Goal: Transaction & Acquisition: Purchase product/service

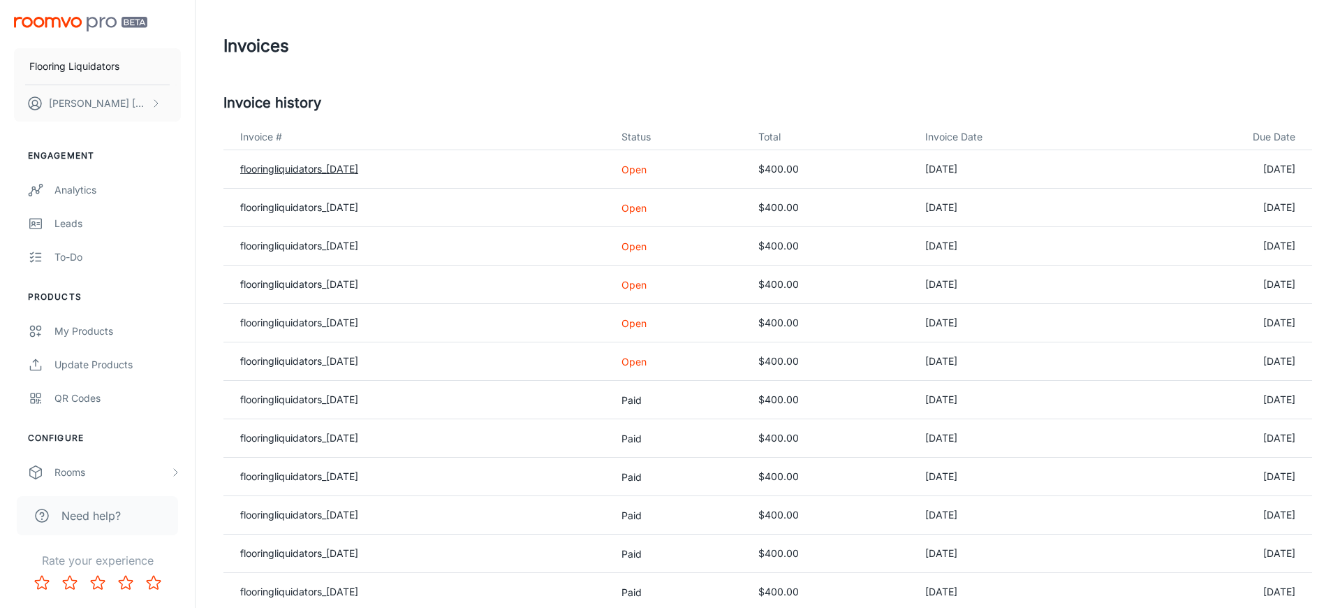
click at [347, 168] on link "flooringliquidators_[DATE]" at bounding box center [299, 169] width 118 height 12
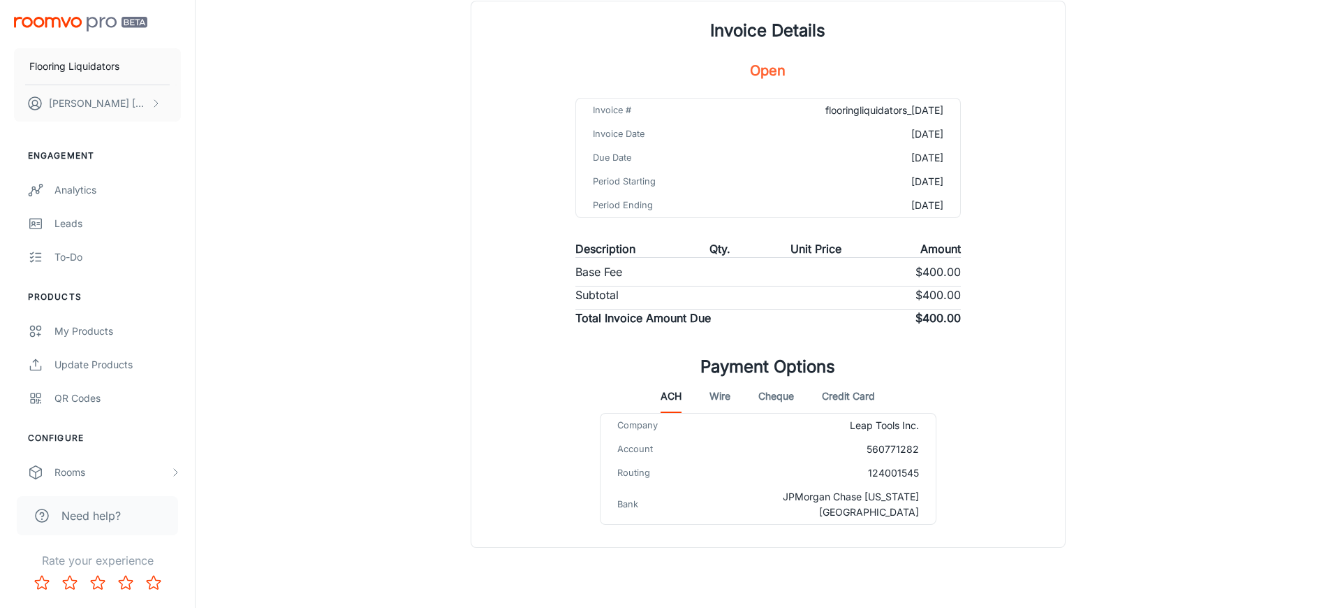
scroll to position [125, 0]
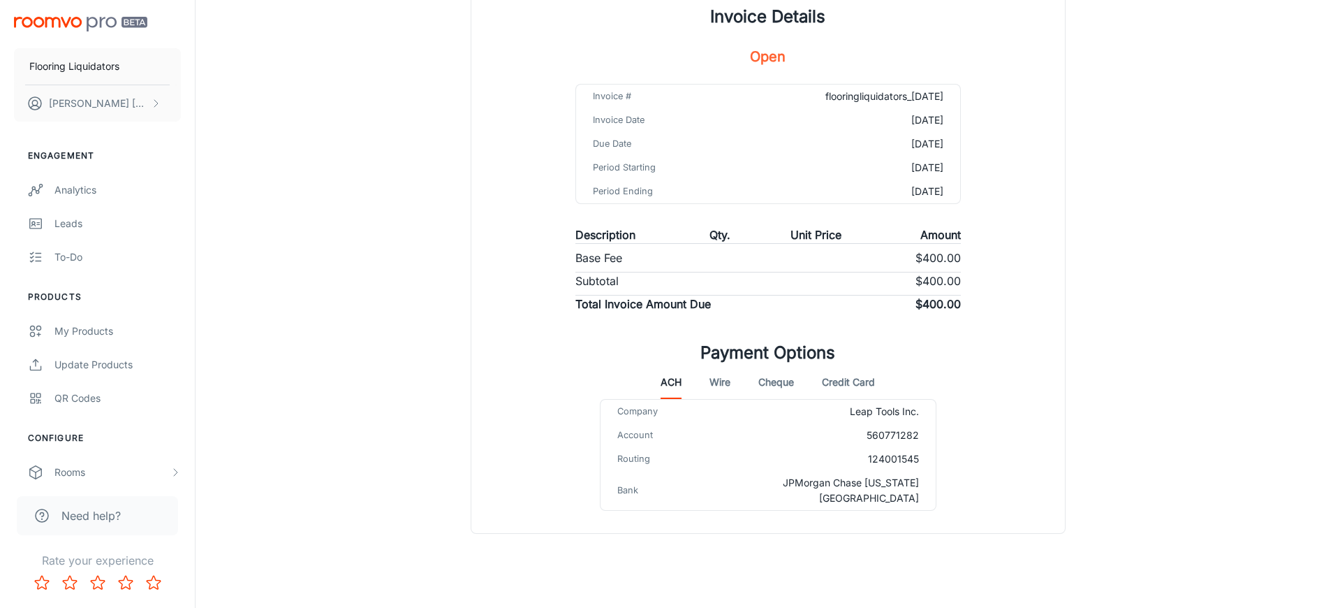
click at [853, 383] on button "Credit Card" at bounding box center [848, 382] width 53 height 34
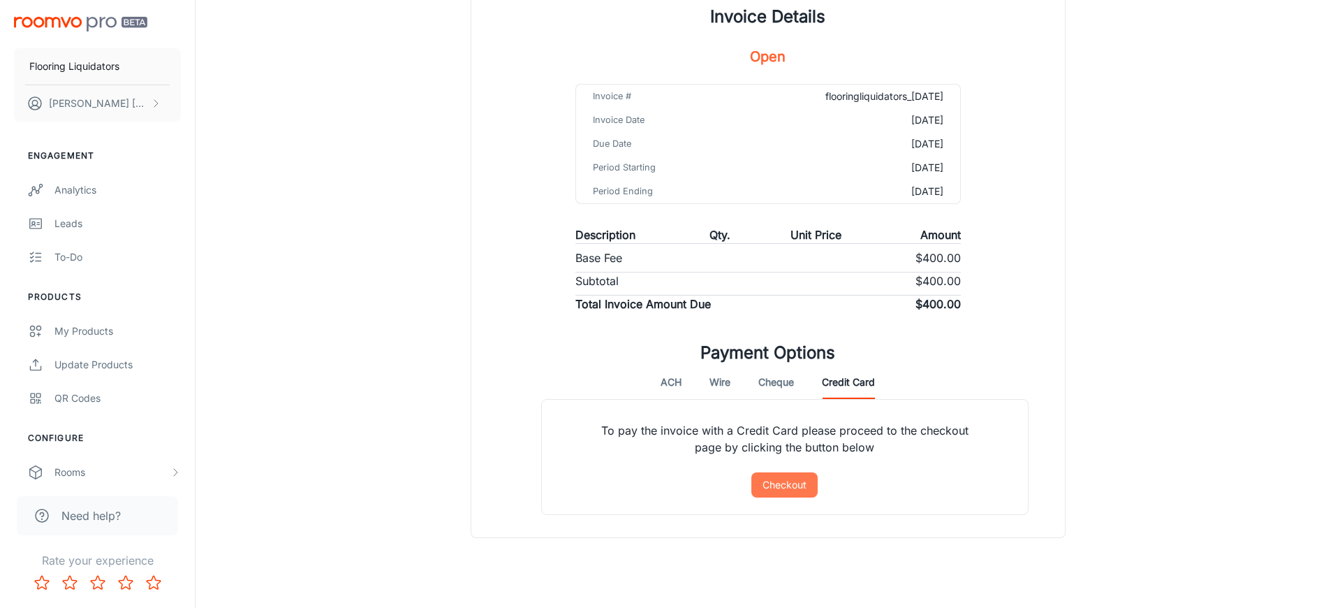
click at [790, 483] on button "Checkout" at bounding box center [784, 484] width 66 height 25
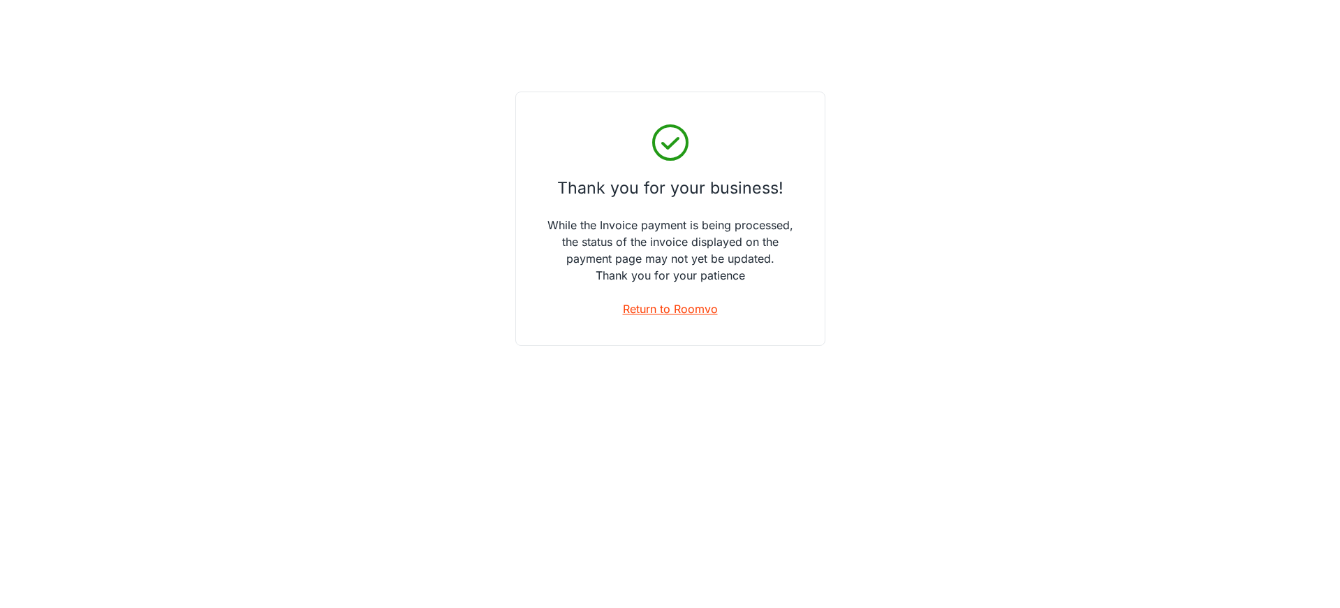
click at [689, 310] on link "Return to Roomvo" at bounding box center [670, 308] width 95 height 17
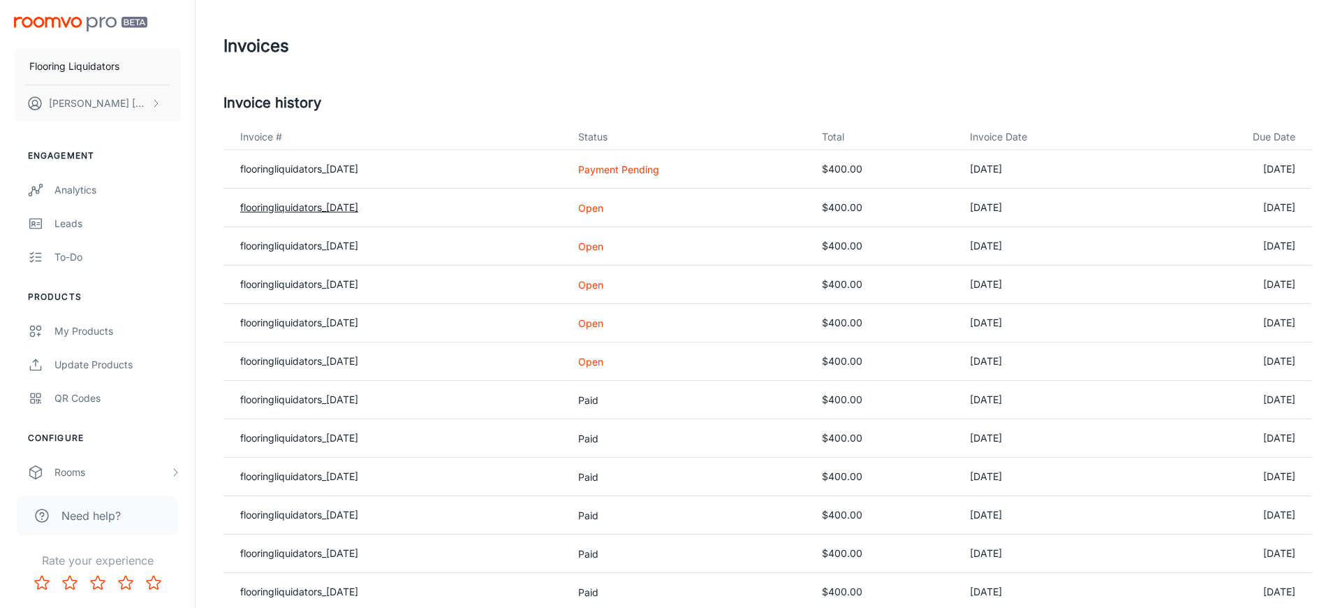
click at [358, 205] on link "flooringliquidators_[DATE]" at bounding box center [299, 207] width 118 height 12
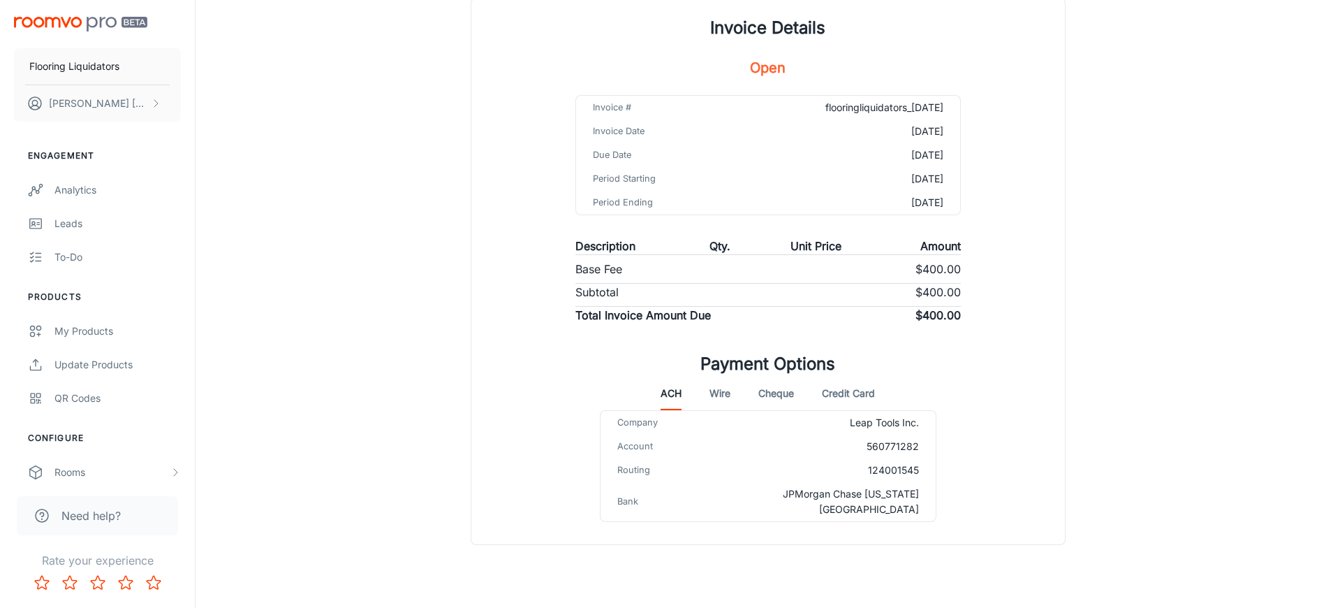
scroll to position [125, 0]
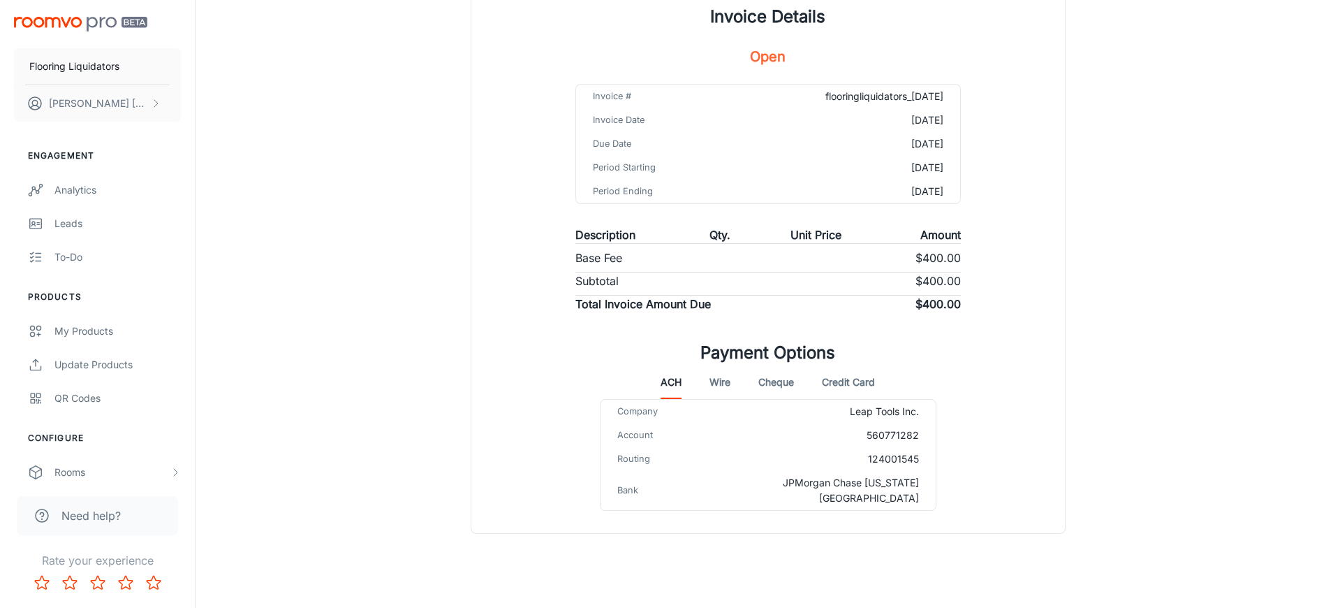
click at [838, 383] on button "Credit Card" at bounding box center [848, 382] width 53 height 34
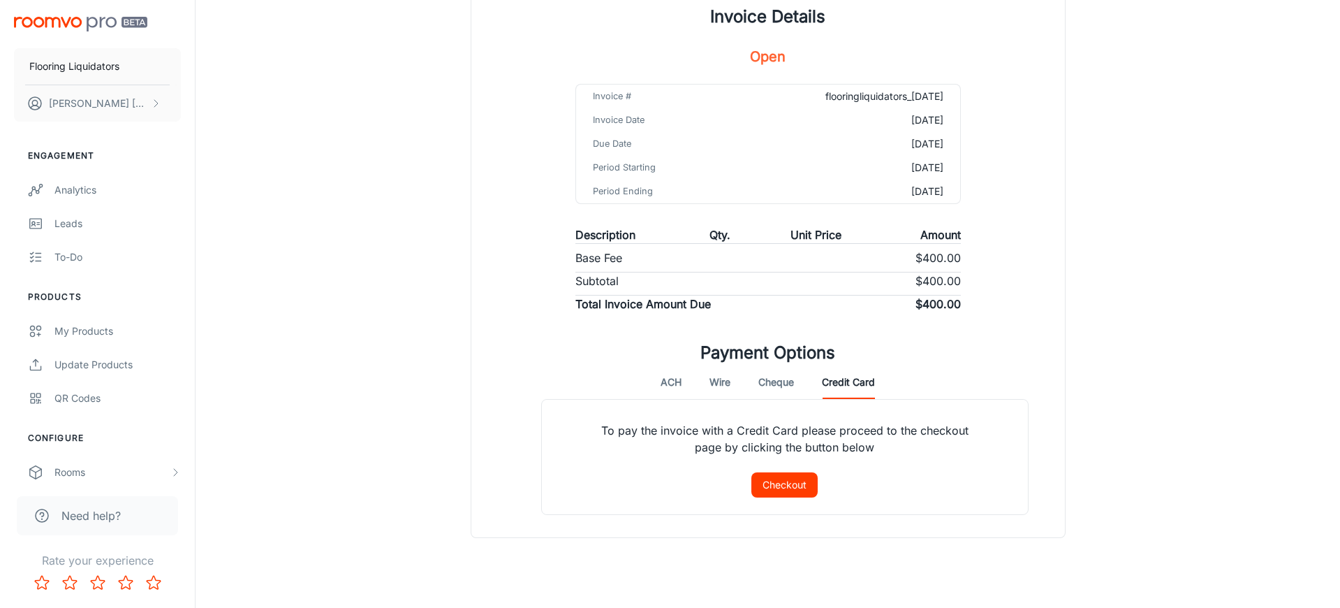
click at [789, 478] on button "Checkout" at bounding box center [784, 484] width 66 height 25
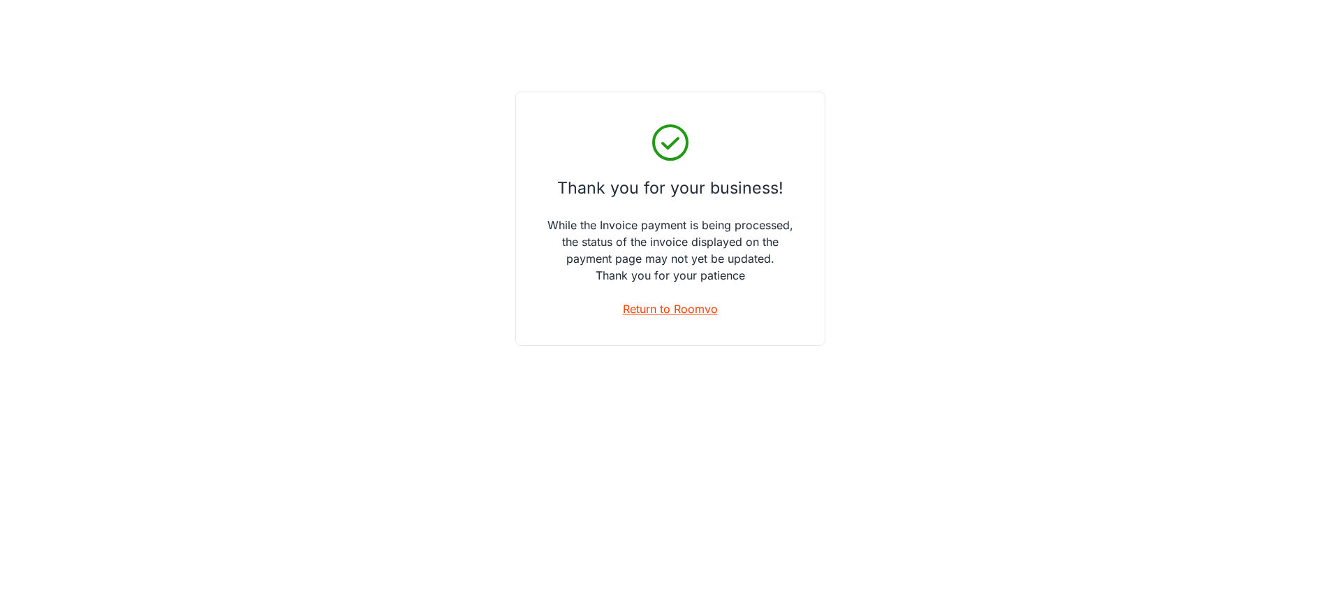
click at [693, 312] on link "Return to Roomvo" at bounding box center [670, 308] width 95 height 17
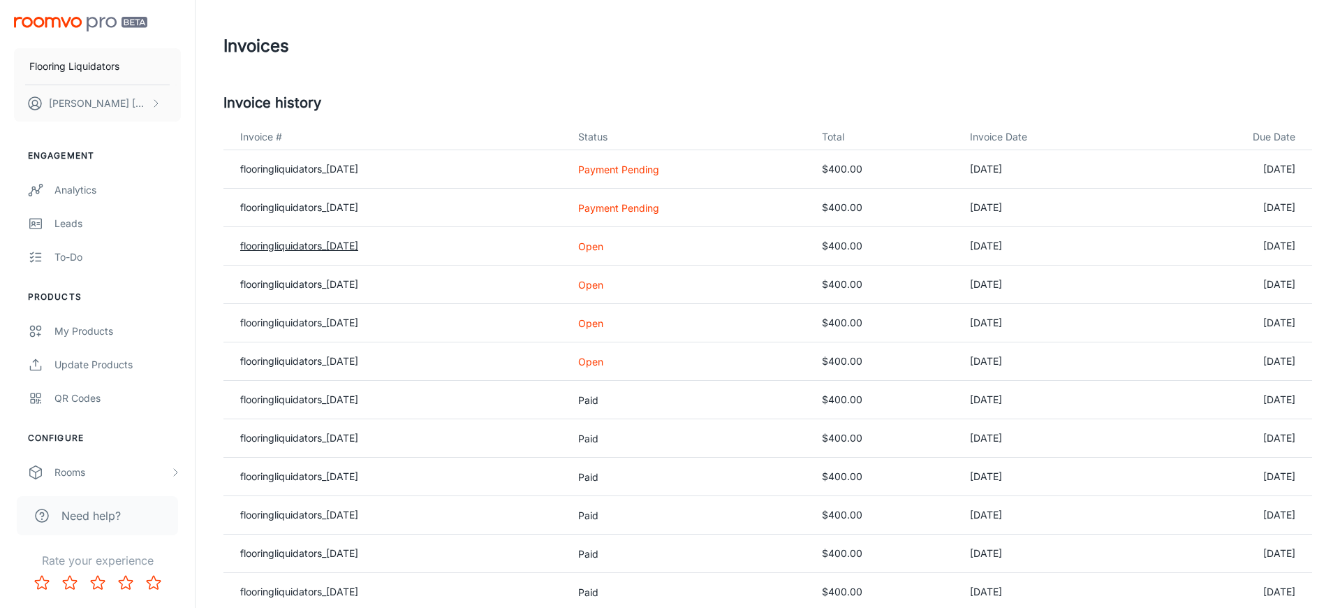
click at [353, 249] on link "flooringliquidators_[DATE]" at bounding box center [299, 246] width 118 height 12
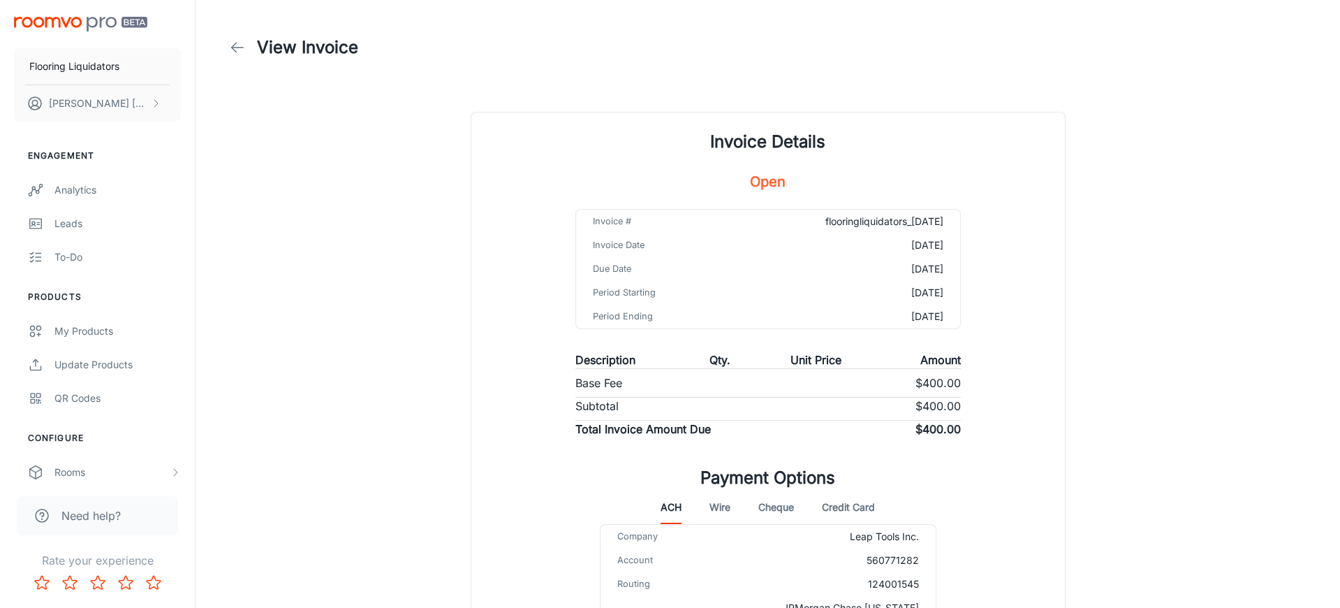
click at [855, 510] on button "Credit Card" at bounding box center [848, 507] width 53 height 34
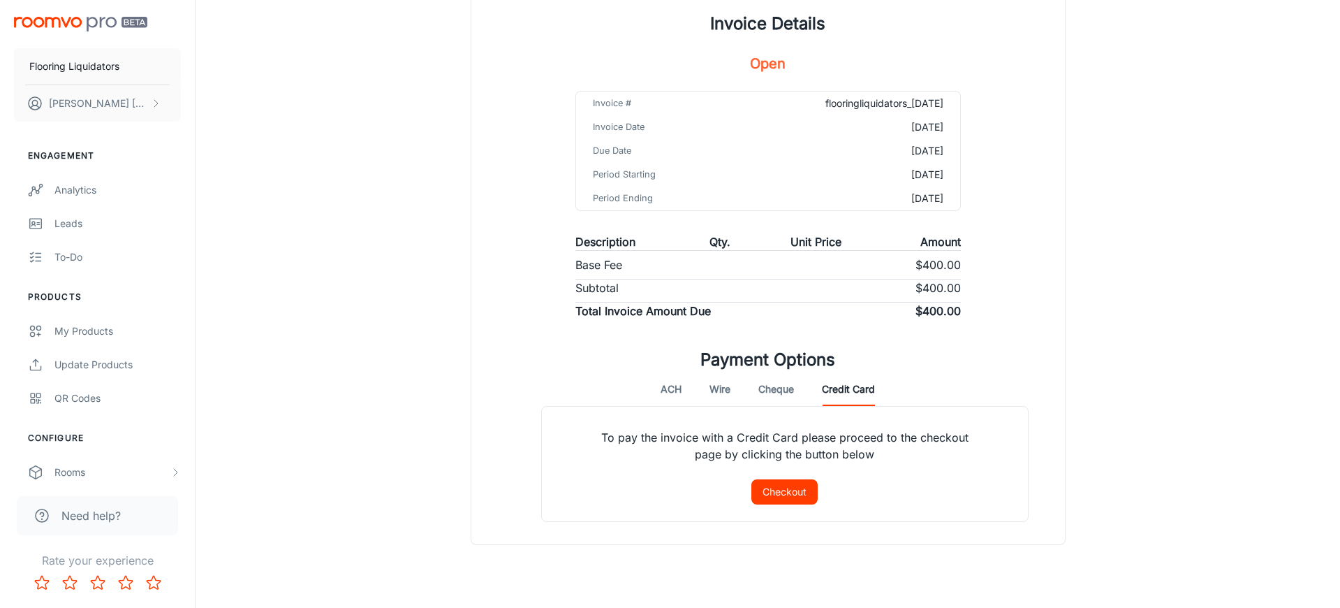
scroll to position [145, 0]
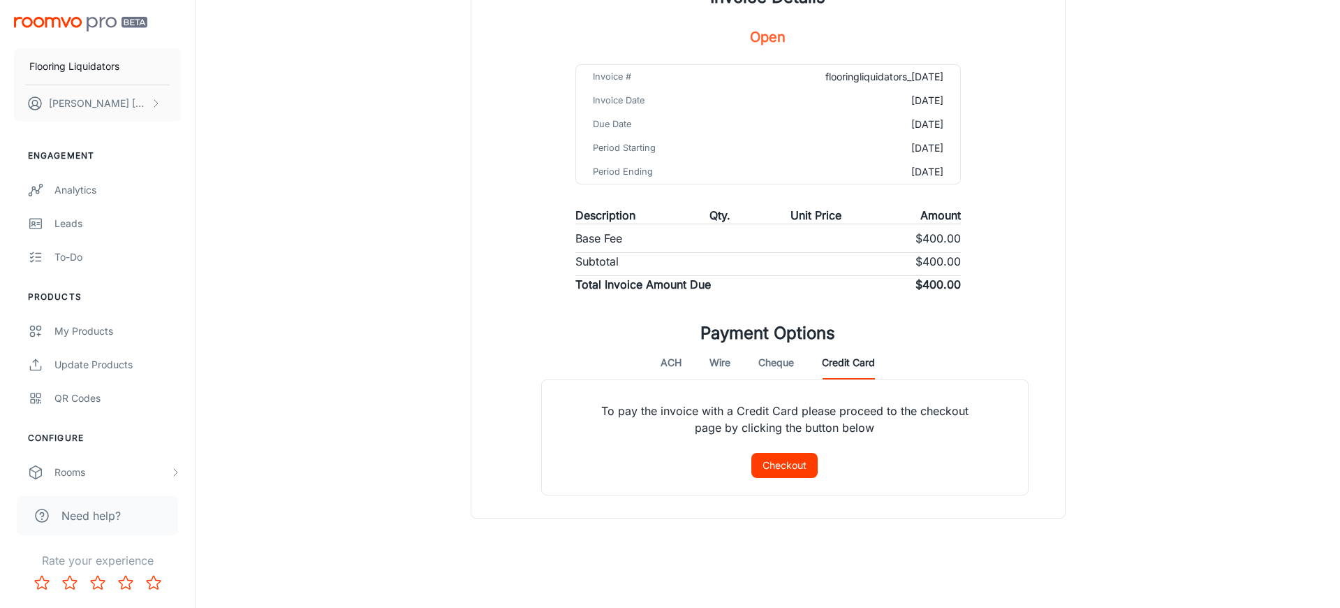
click at [797, 469] on button "Checkout" at bounding box center [784, 465] width 66 height 25
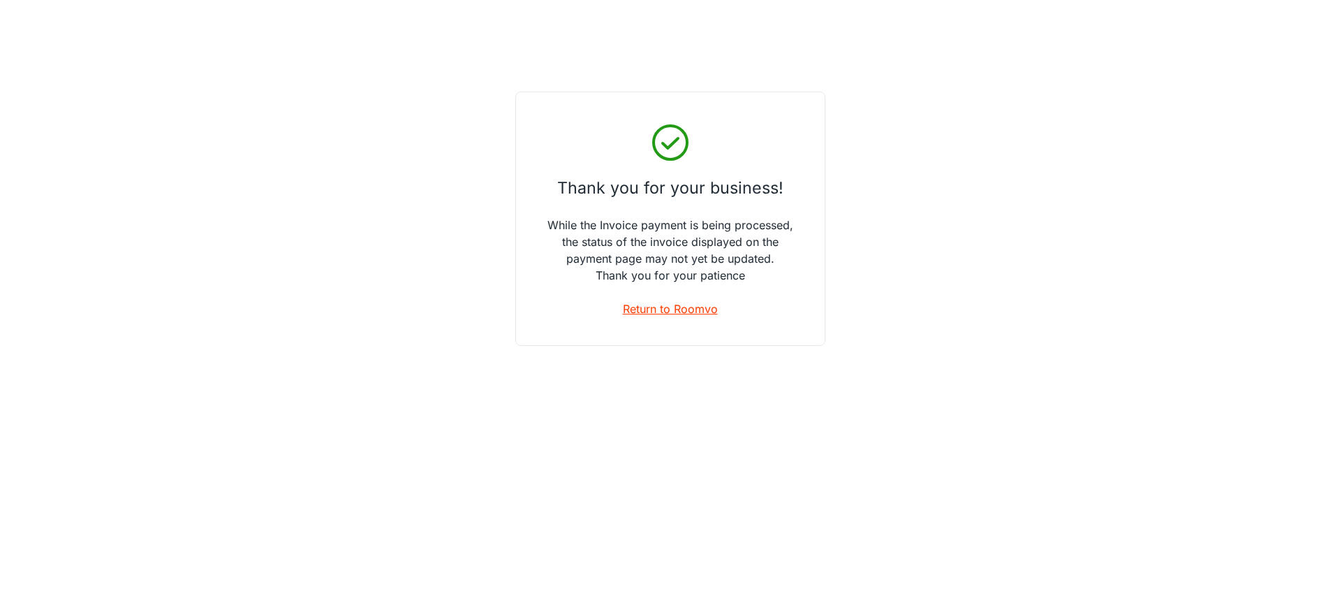
click at [698, 309] on link "Return to Roomvo" at bounding box center [670, 308] width 95 height 17
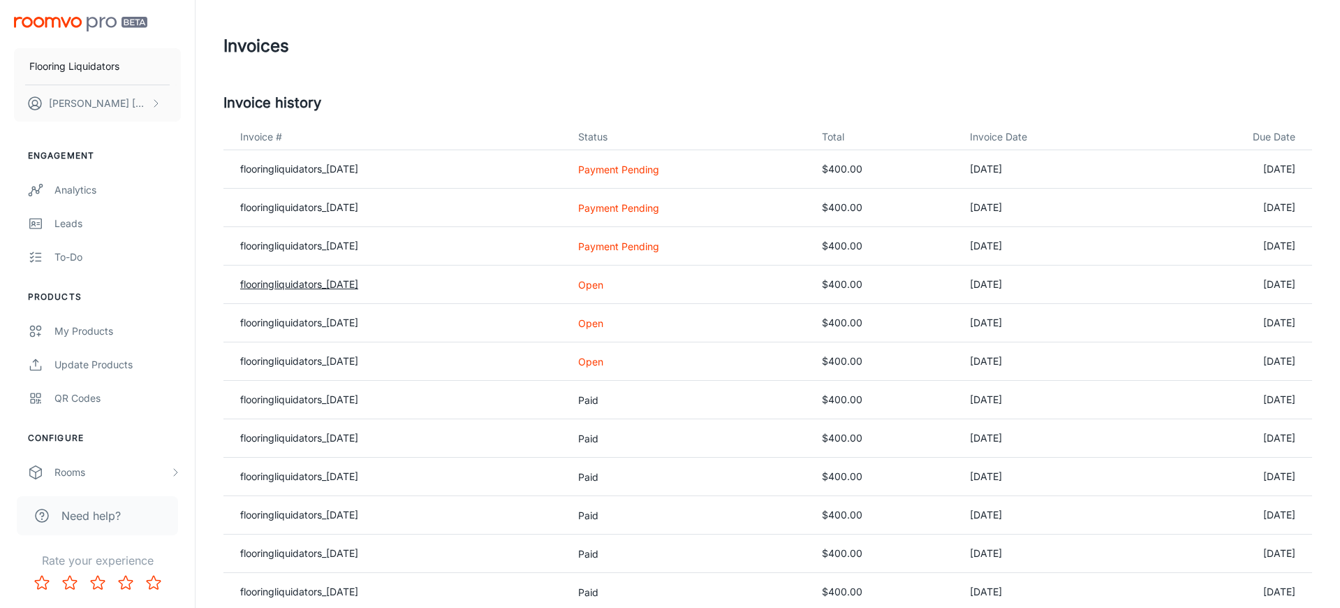
click at [358, 283] on link "flooringliquidators_[DATE]" at bounding box center [299, 284] width 118 height 12
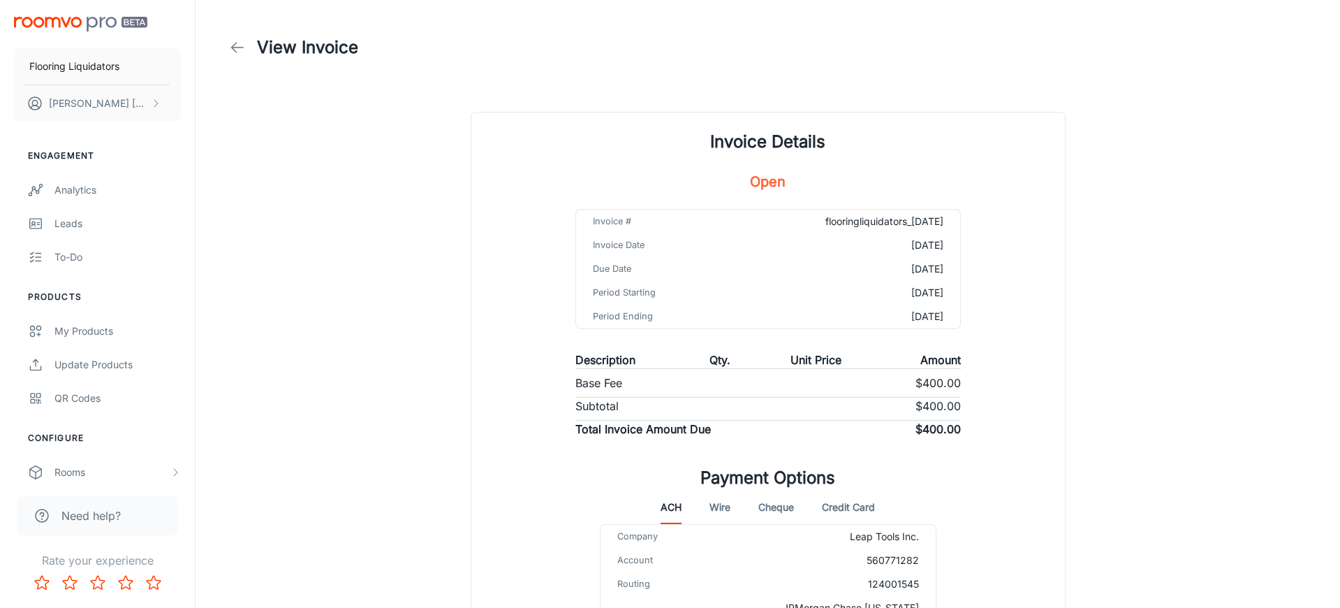
scroll to position [125, 0]
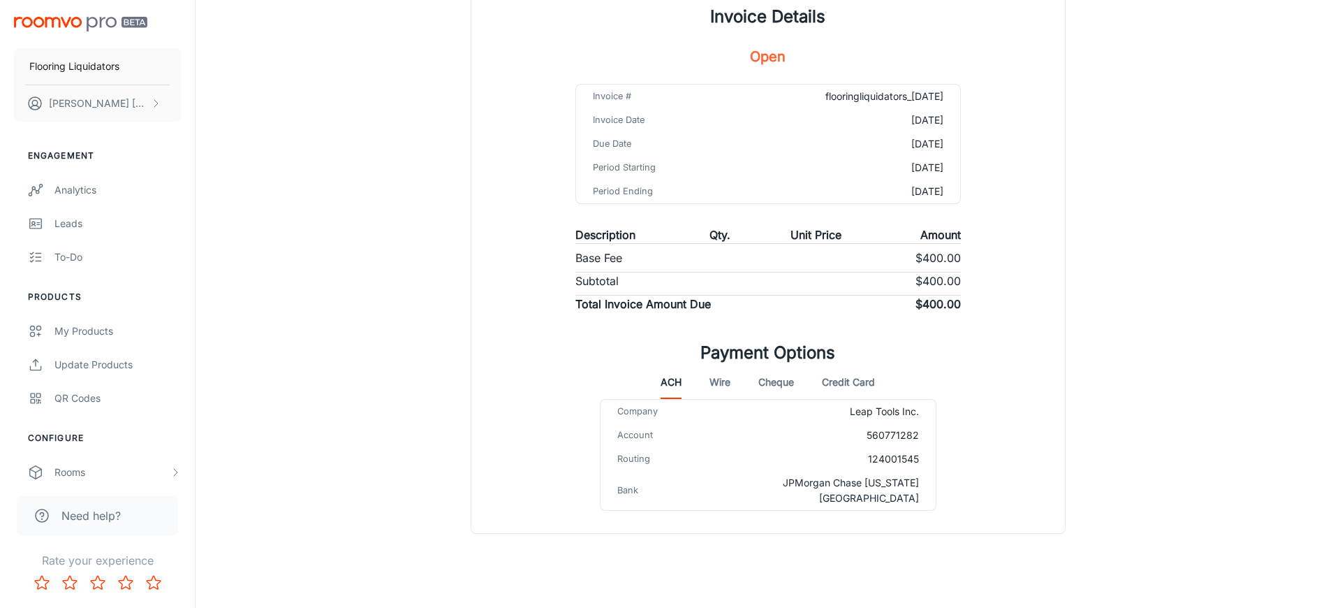
click at [858, 380] on button "Credit Card" at bounding box center [848, 382] width 53 height 34
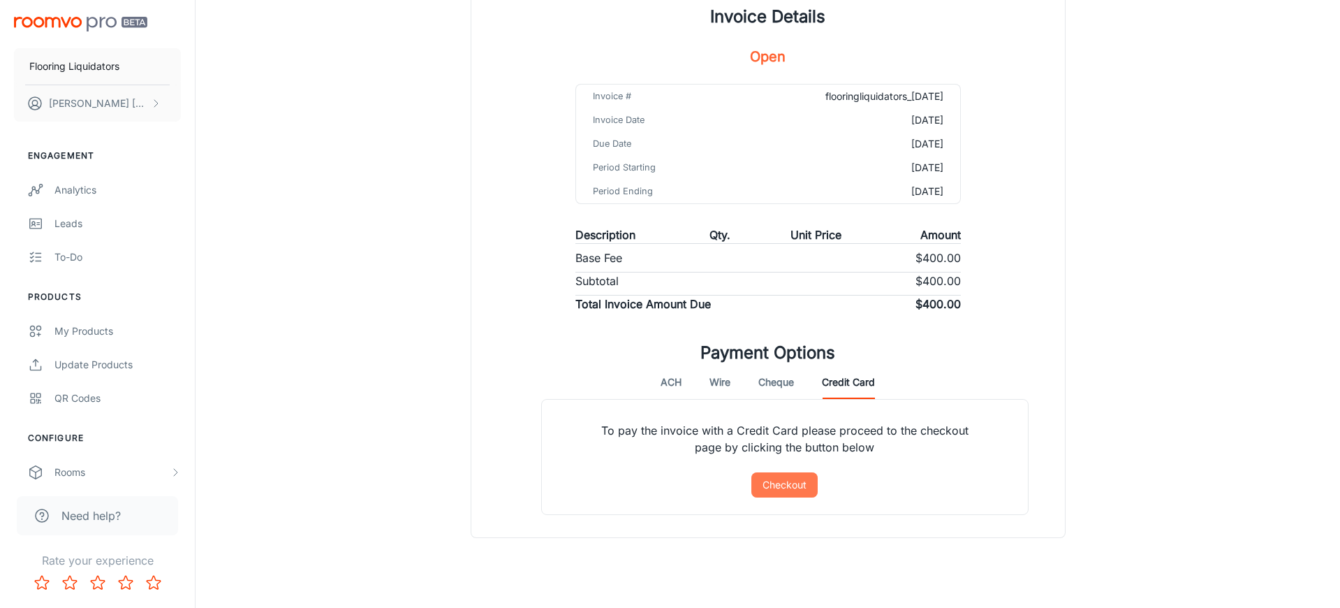
click at [788, 488] on button "Checkout" at bounding box center [784, 484] width 66 height 25
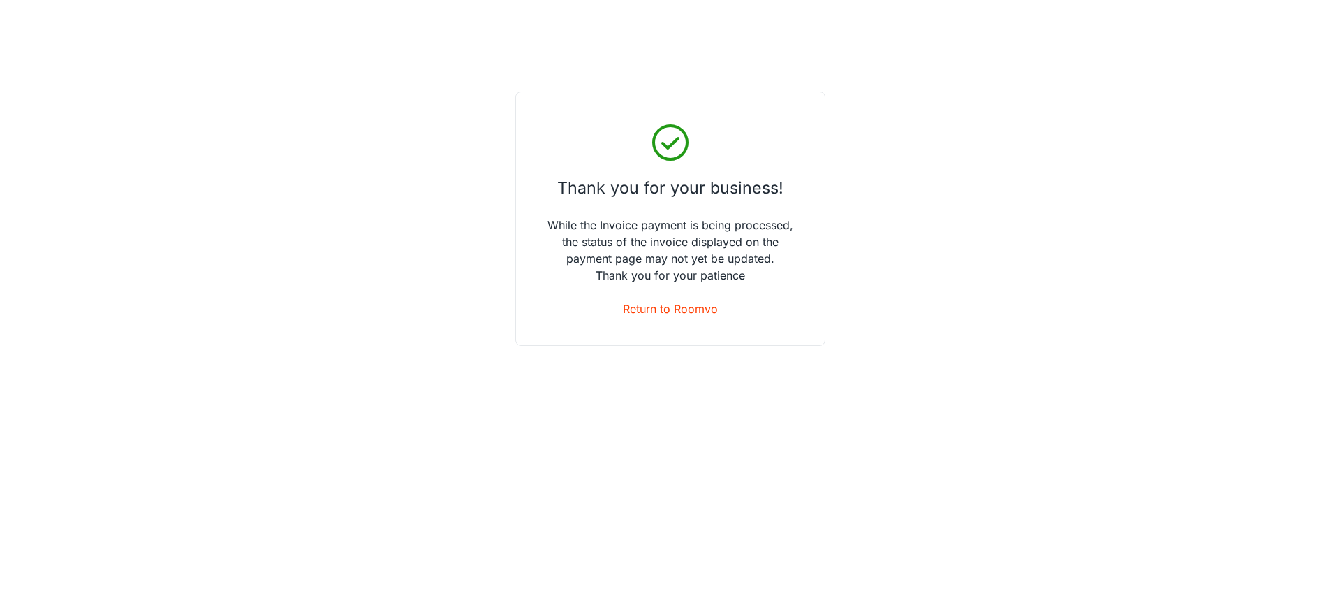
click at [696, 312] on link "Return to Roomvo" at bounding box center [670, 308] width 95 height 17
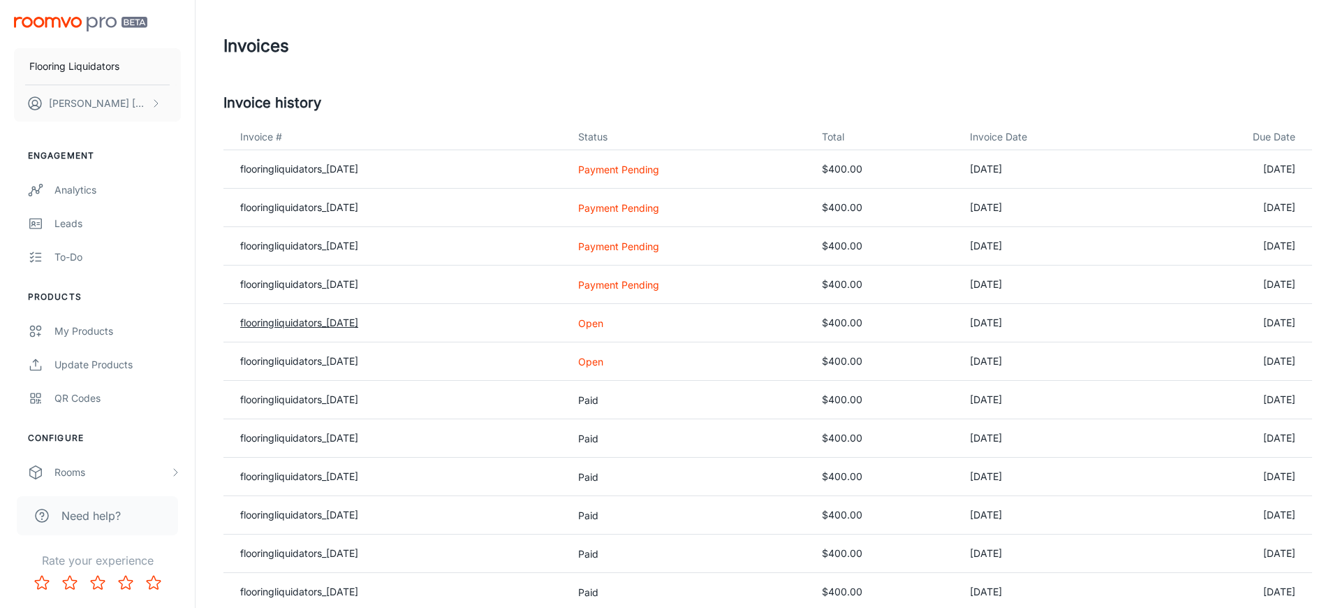
click at [358, 323] on link "flooringliquidators_[DATE]" at bounding box center [299, 322] width 118 height 12
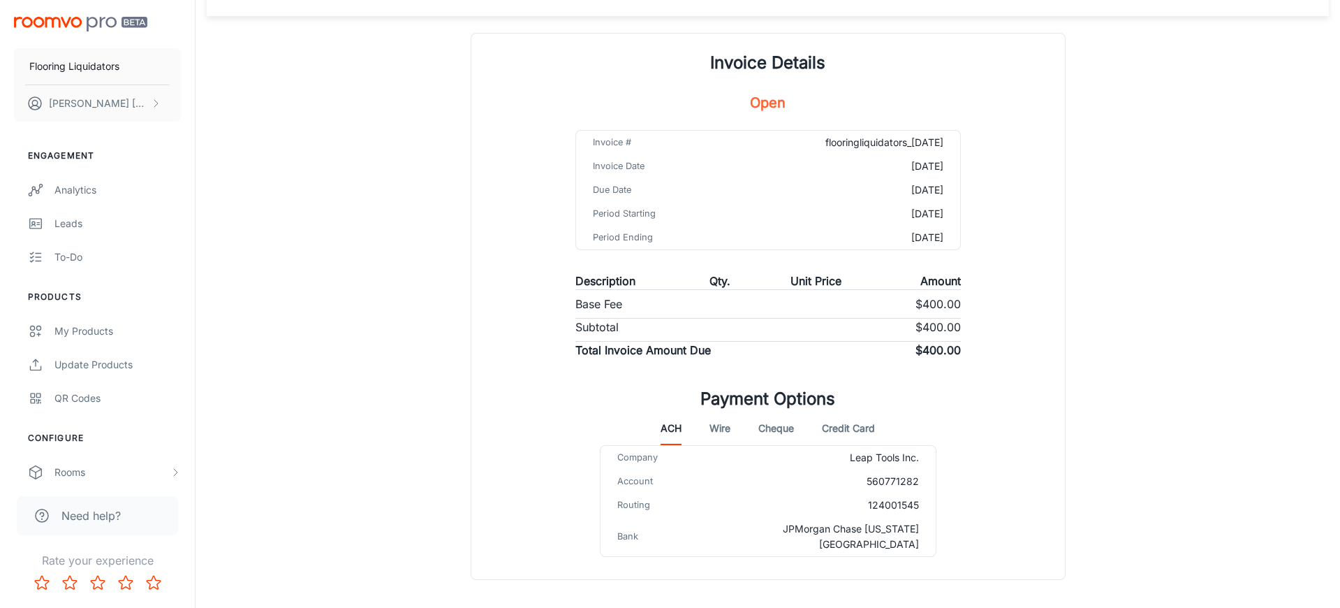
scroll to position [125, 0]
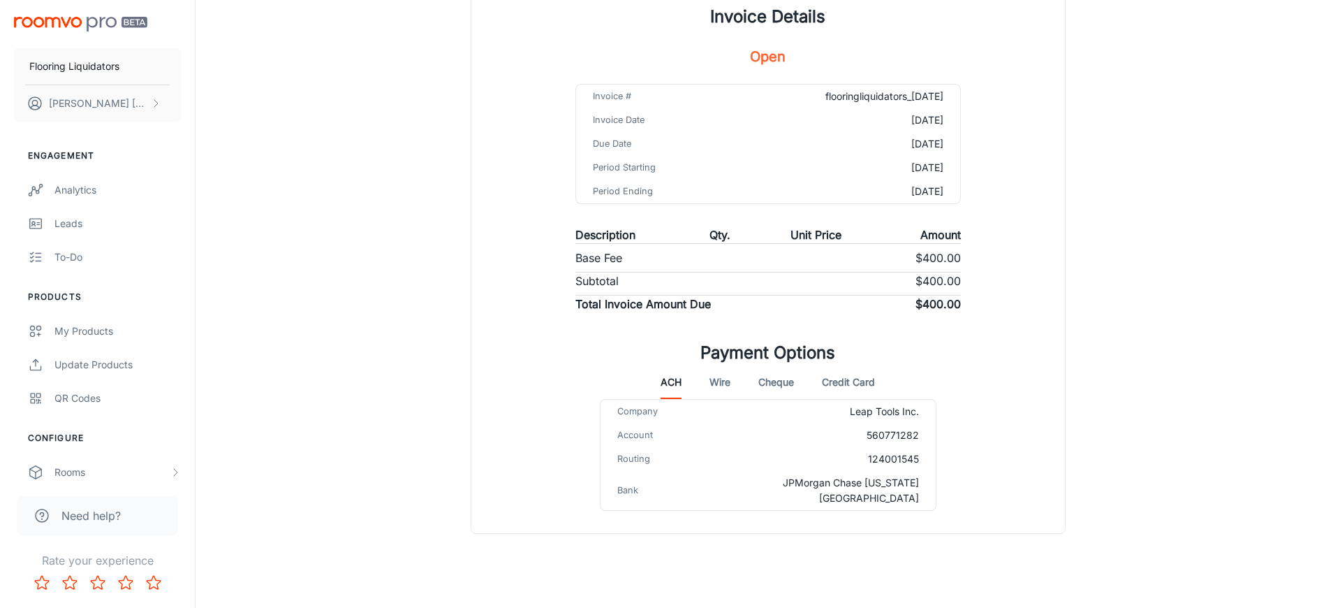
click at [849, 377] on button "Credit Card" at bounding box center [848, 382] width 53 height 34
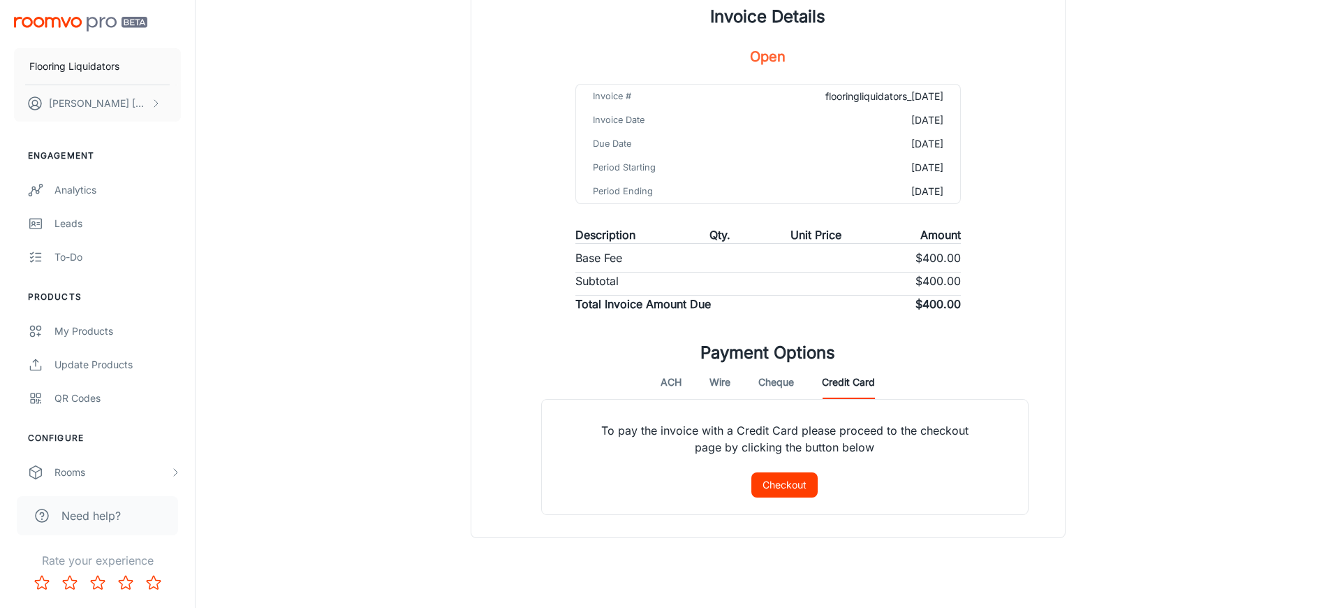
click at [796, 482] on button "Checkout" at bounding box center [784, 484] width 66 height 25
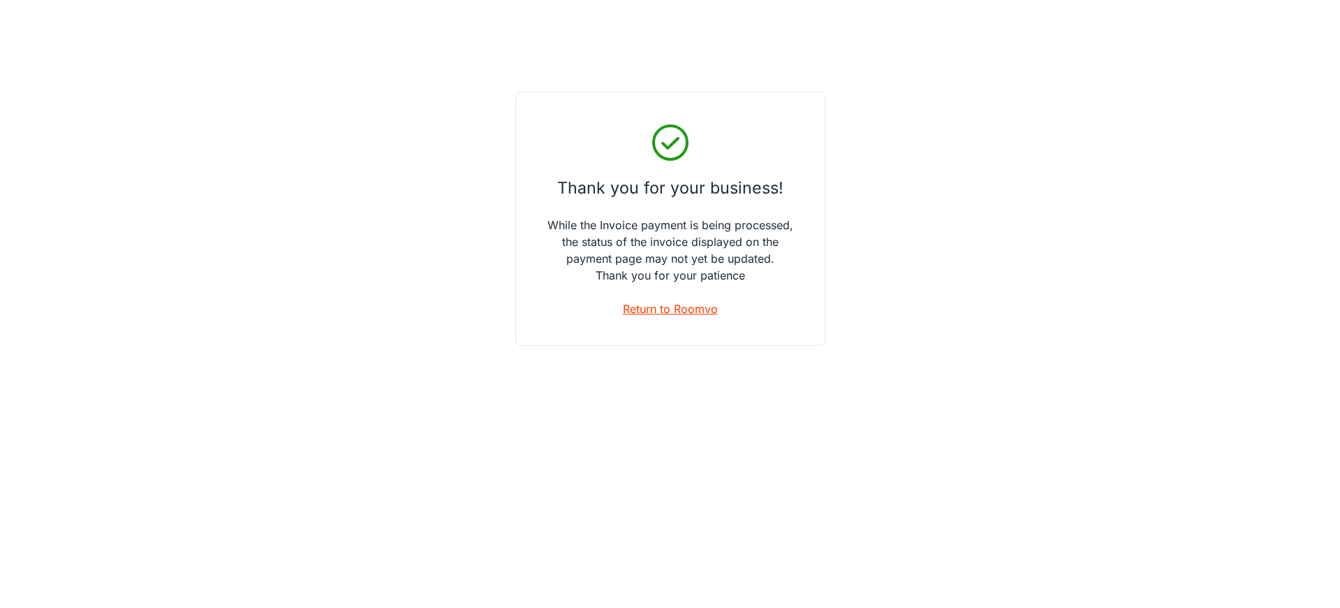
click at [688, 309] on link "Return to Roomvo" at bounding box center [670, 308] width 95 height 17
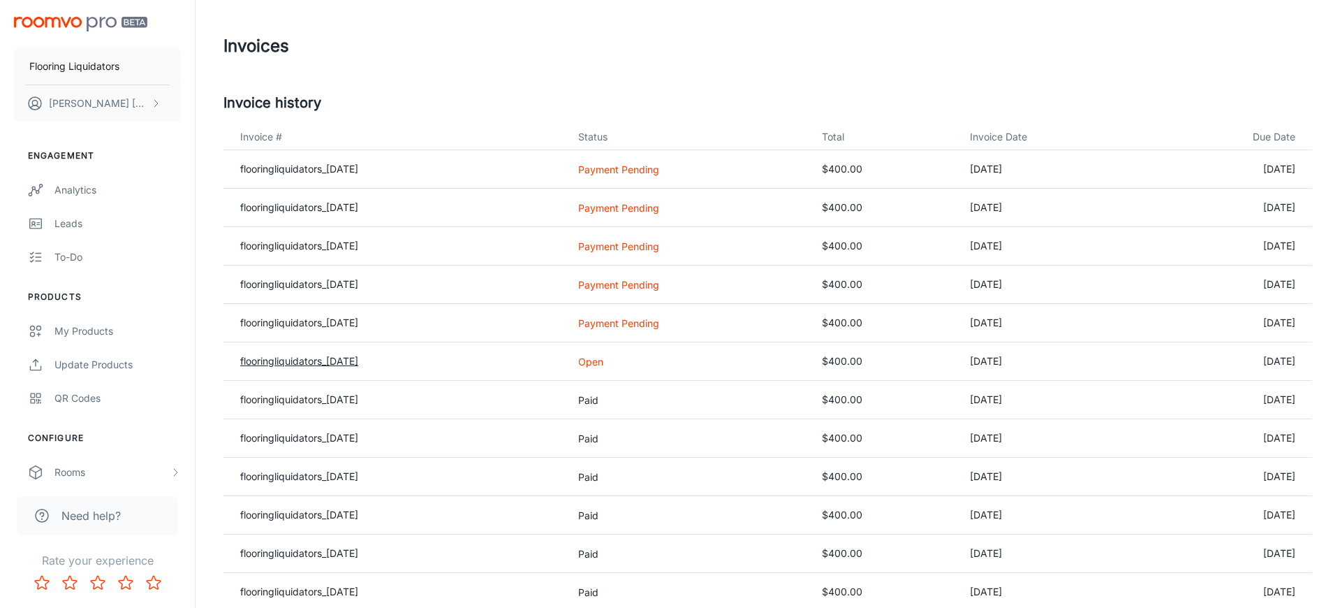
click at [358, 358] on link "flooringliquidators_[DATE]" at bounding box center [299, 361] width 118 height 12
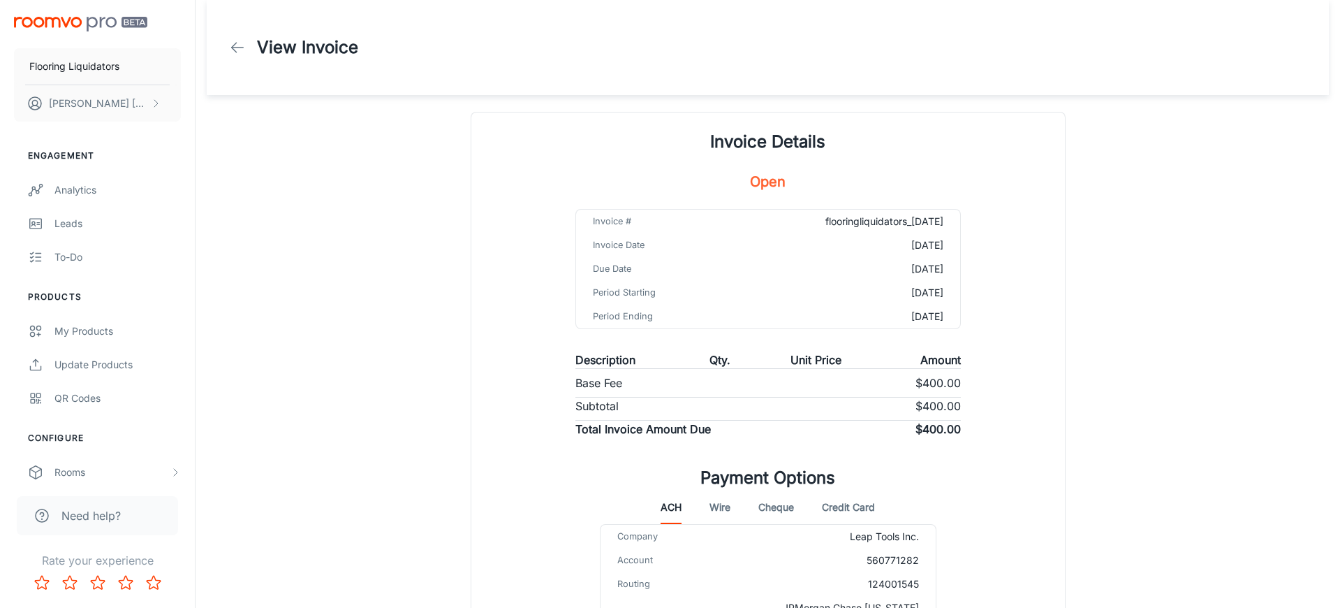
scroll to position [125, 0]
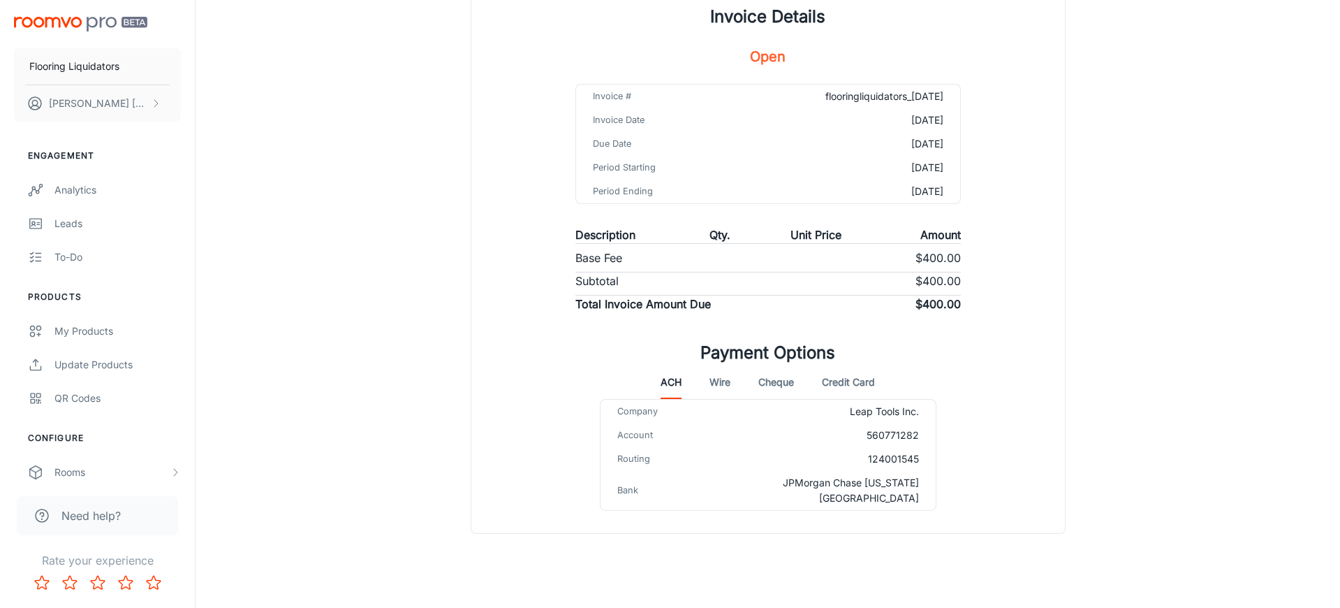
click at [855, 383] on button "Credit Card" at bounding box center [848, 382] width 53 height 34
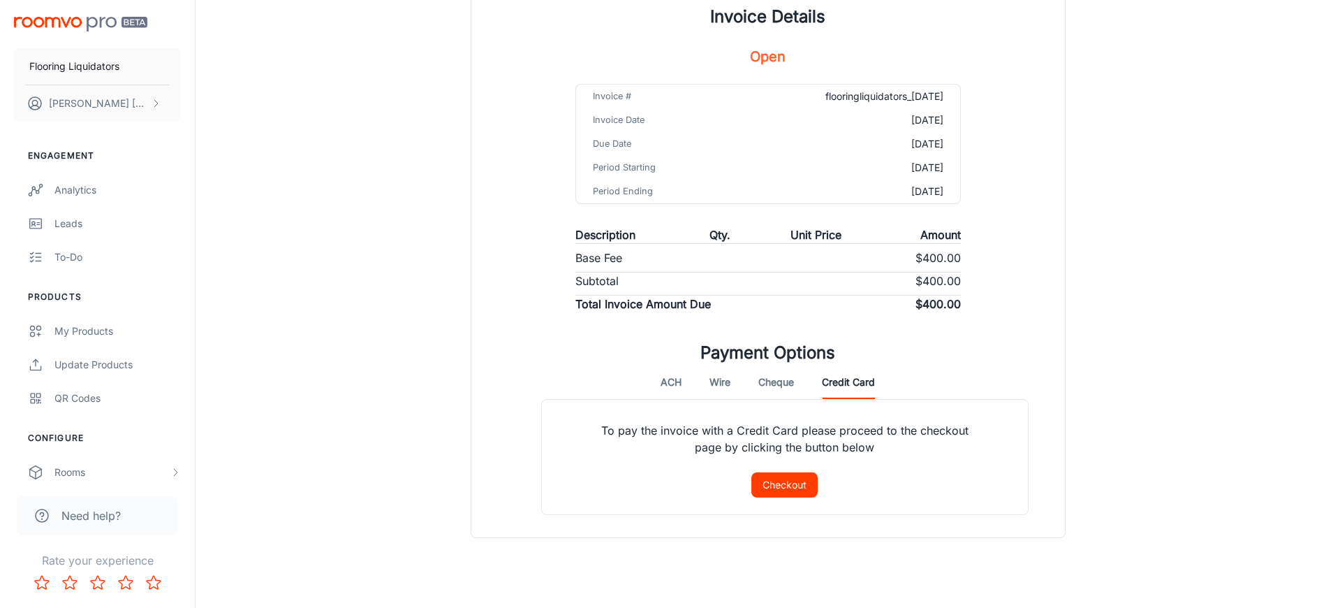
click at [796, 487] on button "Checkout" at bounding box center [784, 484] width 66 height 25
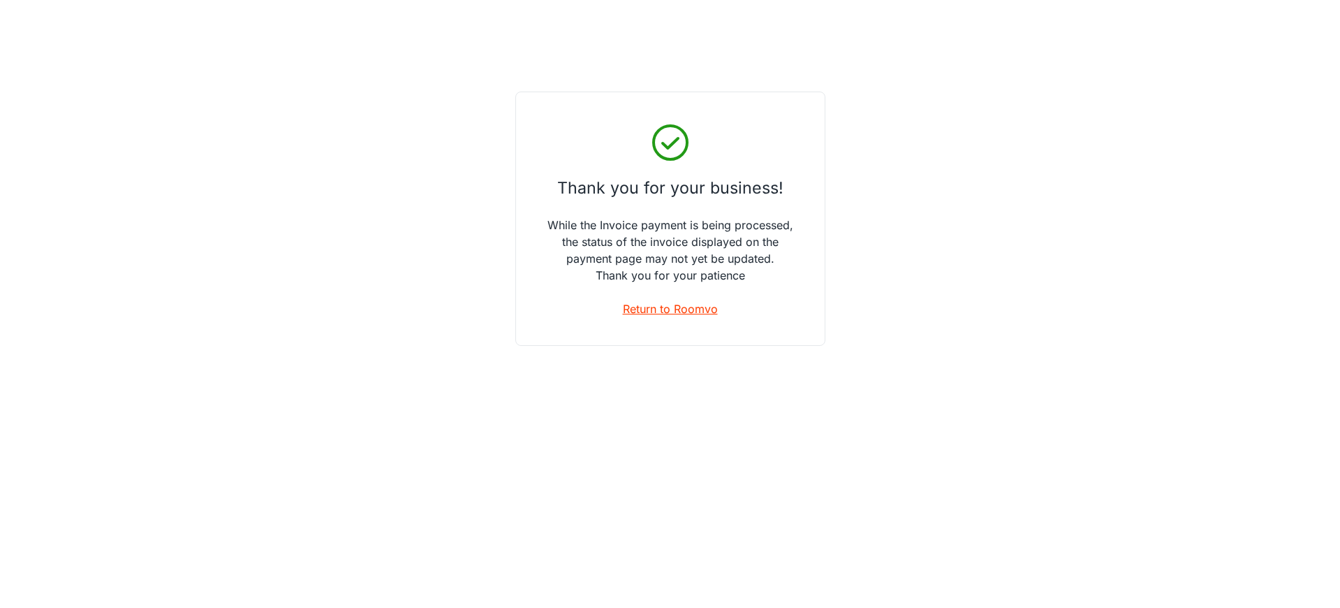
click at [681, 309] on link "Return to Roomvo" at bounding box center [670, 308] width 95 height 17
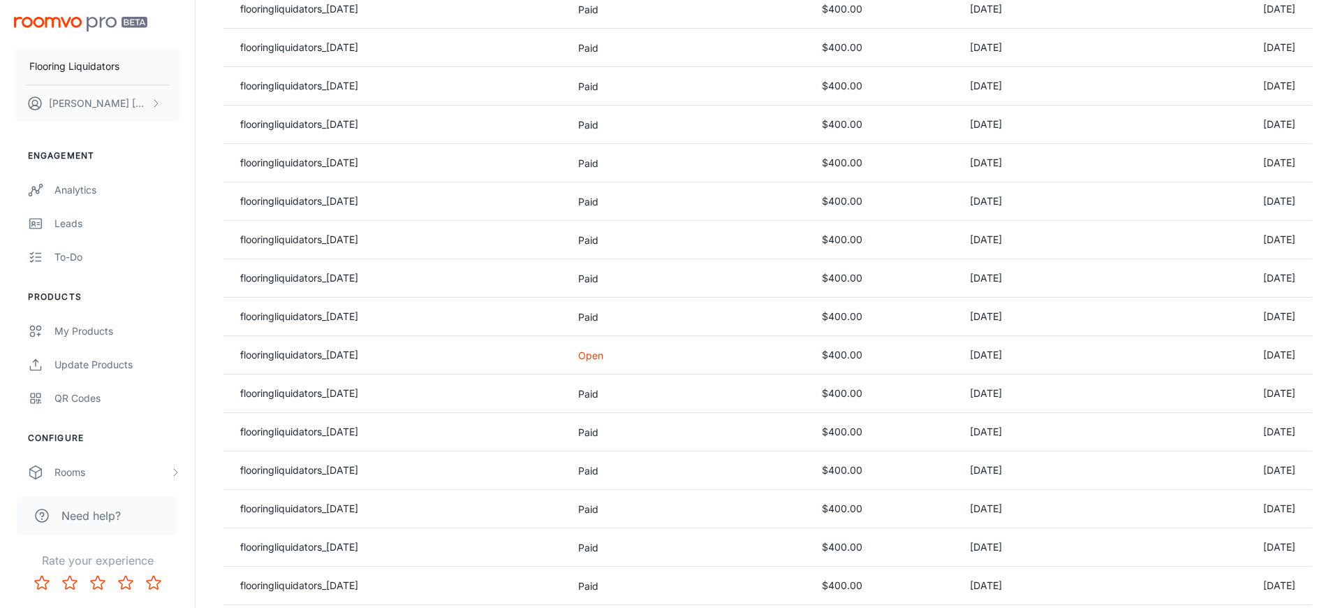
scroll to position [655, 0]
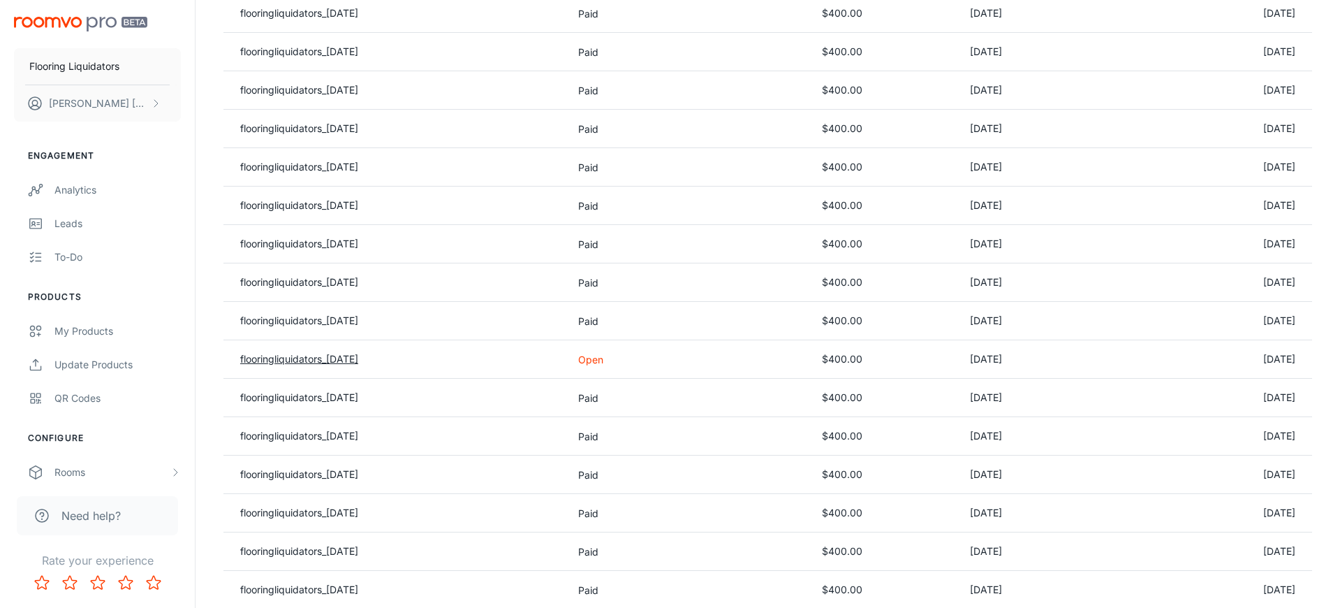
click at [352, 356] on link "flooringliquidators_[DATE]" at bounding box center [299, 359] width 118 height 12
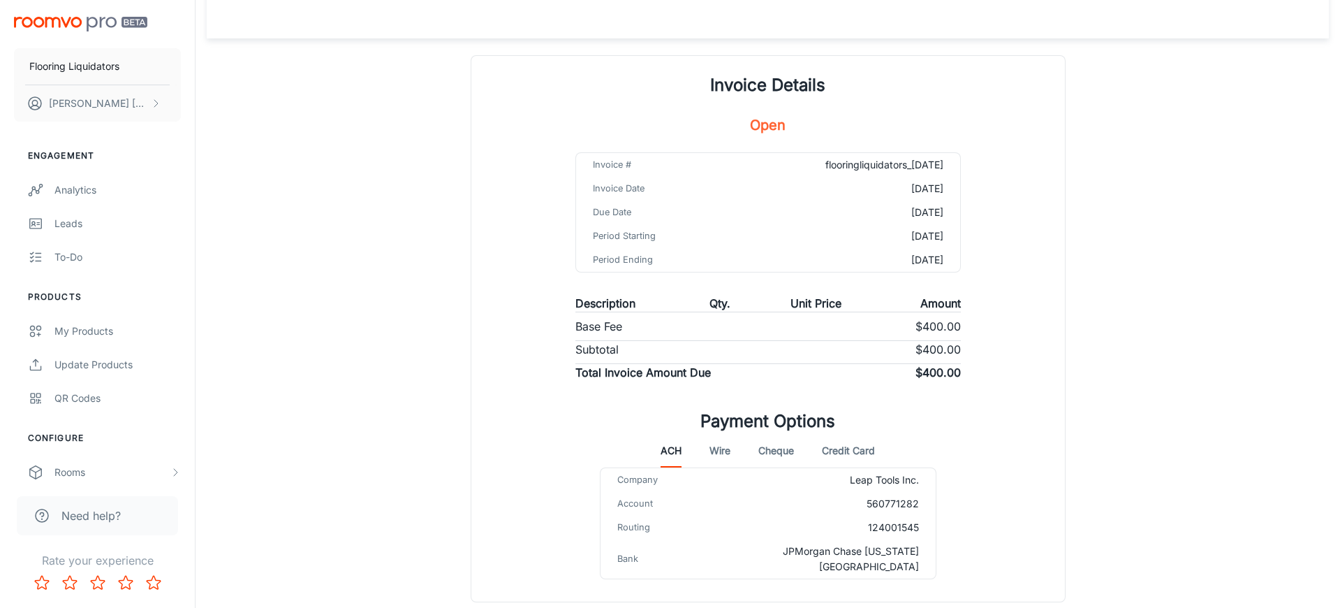
scroll to position [125, 0]
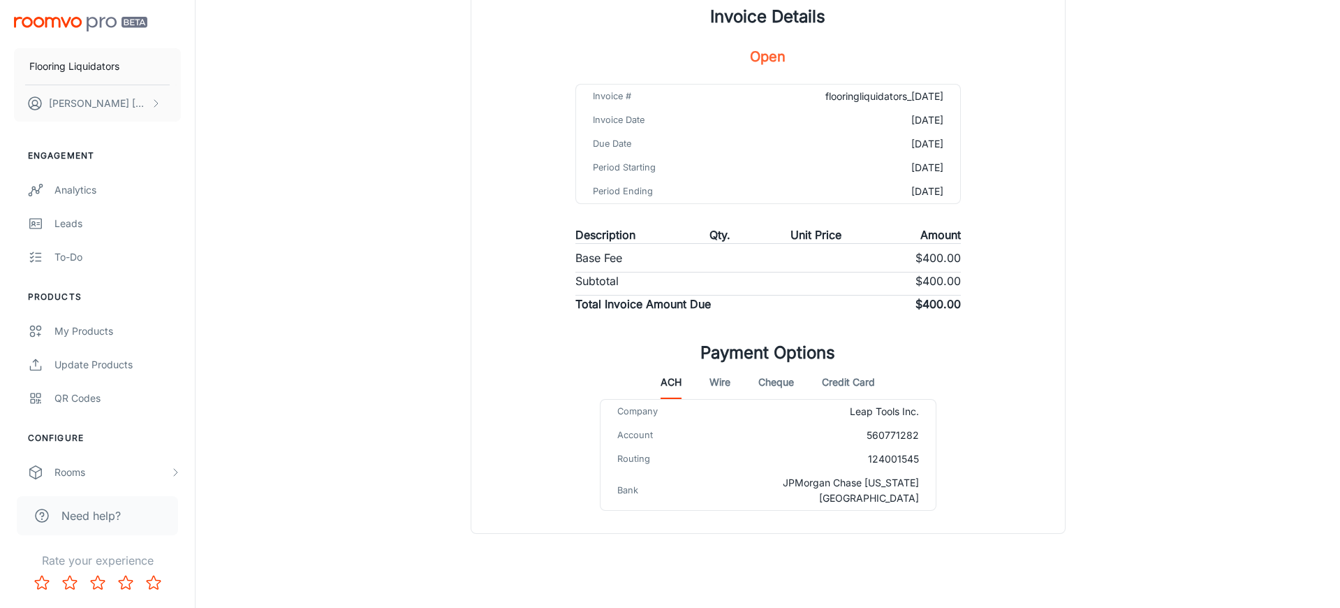
click at [848, 383] on button "Credit Card" at bounding box center [848, 382] width 53 height 34
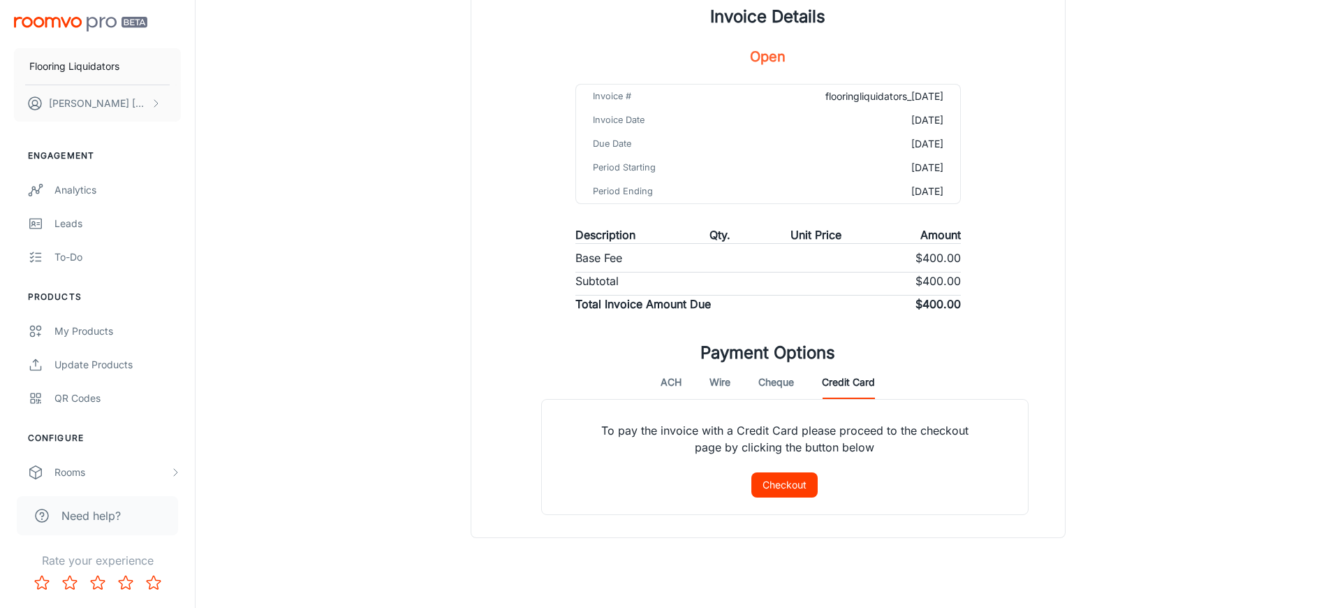
click at [780, 479] on button "Checkout" at bounding box center [784, 484] width 66 height 25
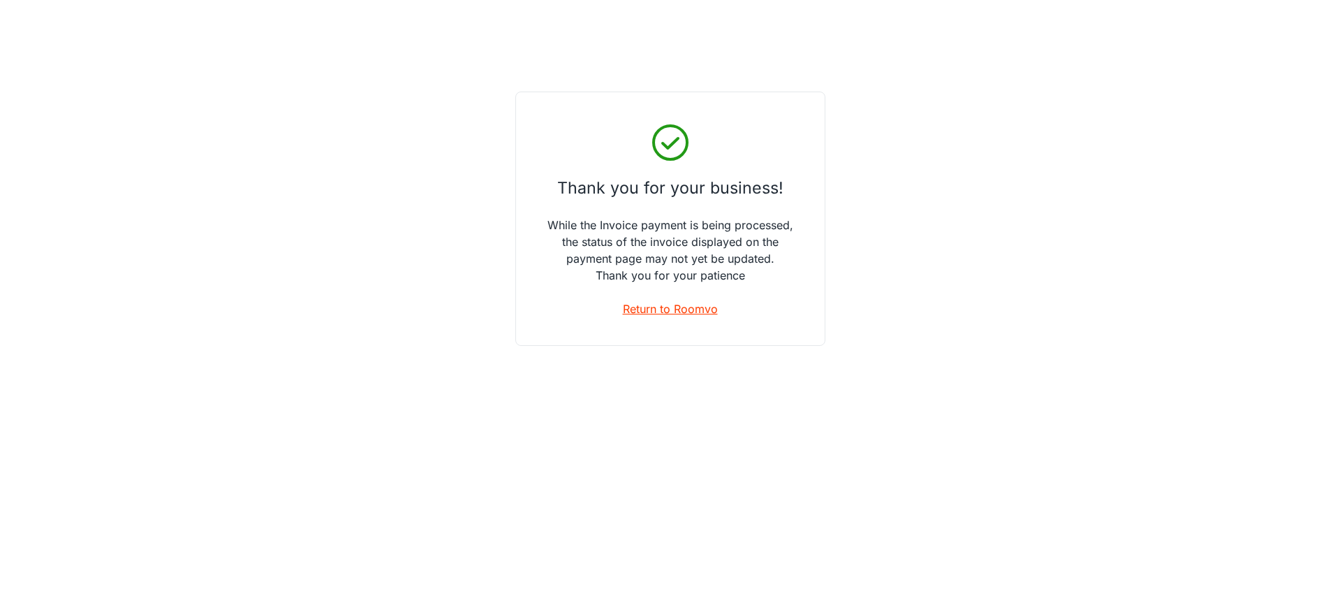
click at [692, 307] on link "Return to Roomvo" at bounding box center [670, 308] width 95 height 17
